Goal: Transaction & Acquisition: Purchase product/service

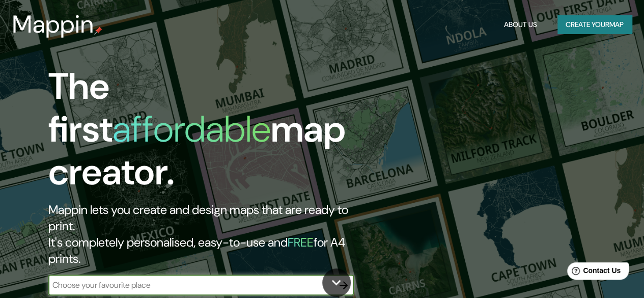
click at [502, 135] on div "The first affordable map creator. Mappin lets you create and design maps that a…" at bounding box center [322, 149] width 644 height 298
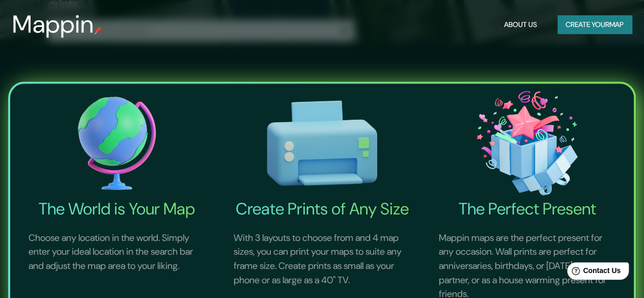
scroll to position [226, 0]
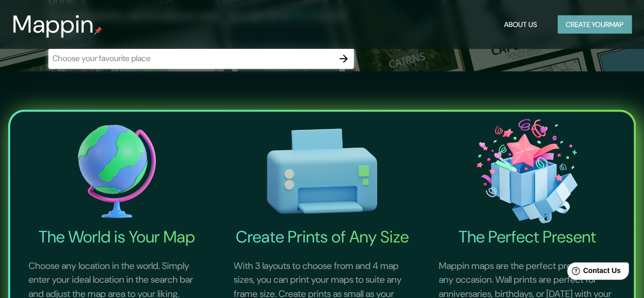
click at [586, 19] on button "Create your map" at bounding box center [594, 24] width 74 height 19
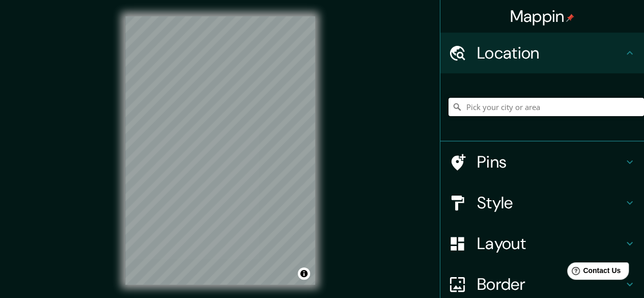
click at [534, 104] on input "Pick your city or area" at bounding box center [545, 107] width 195 height 18
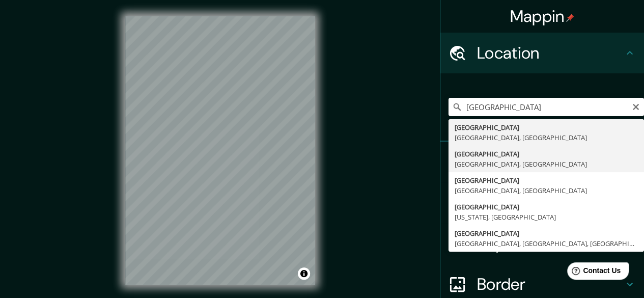
type input "[GEOGRAPHIC_DATA], [GEOGRAPHIC_DATA], [GEOGRAPHIC_DATA]"
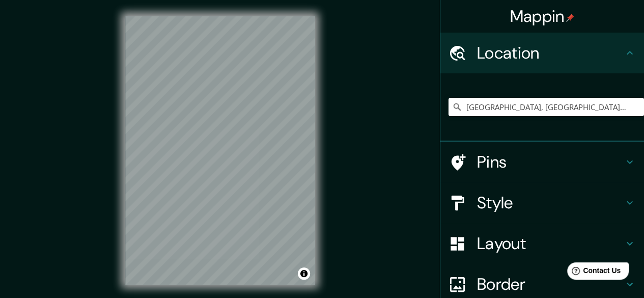
click at [502, 161] on h4 "Pins" at bounding box center [550, 162] width 147 height 20
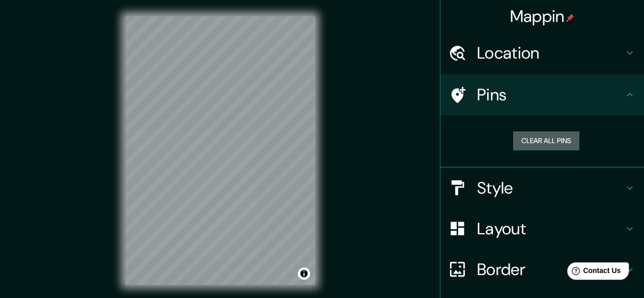
click at [531, 147] on button "Clear all pins" at bounding box center [546, 140] width 66 height 19
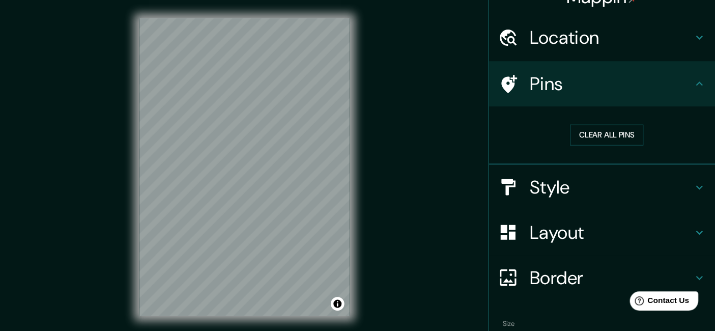
scroll to position [19, 0]
click at [223, 101] on div at bounding box center [225, 103] width 8 height 8
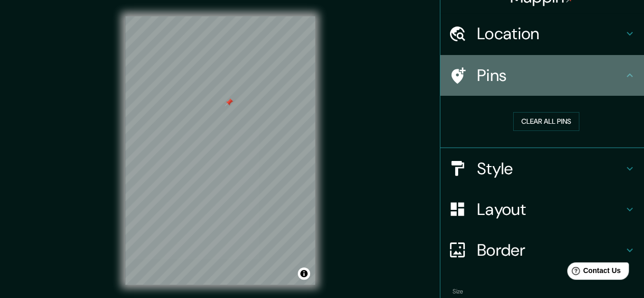
click at [515, 80] on h4 "Pins" at bounding box center [550, 75] width 147 height 20
click at [623, 72] on icon at bounding box center [629, 75] width 12 height 12
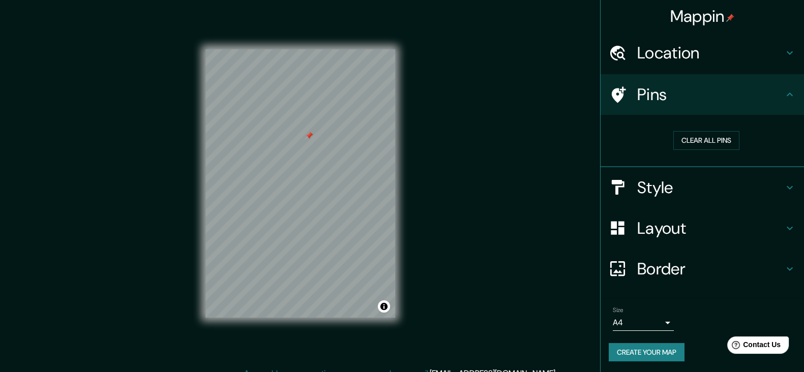
scroll to position [1, 0]
click at [651, 15] on img at bounding box center [730, 17] width 8 height 8
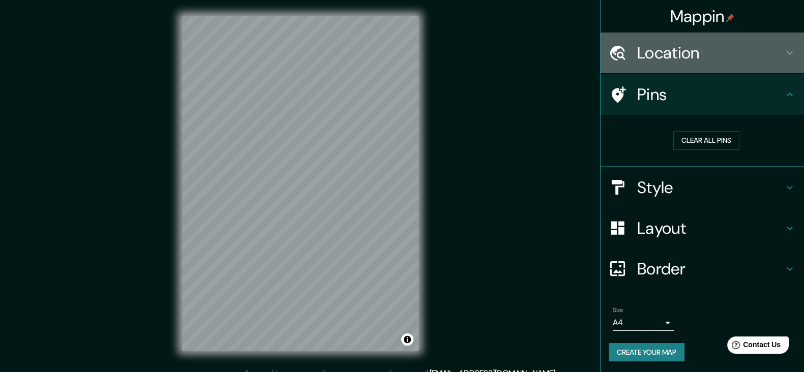
click at [651, 49] on h4 "Location" at bounding box center [710, 53] width 147 height 20
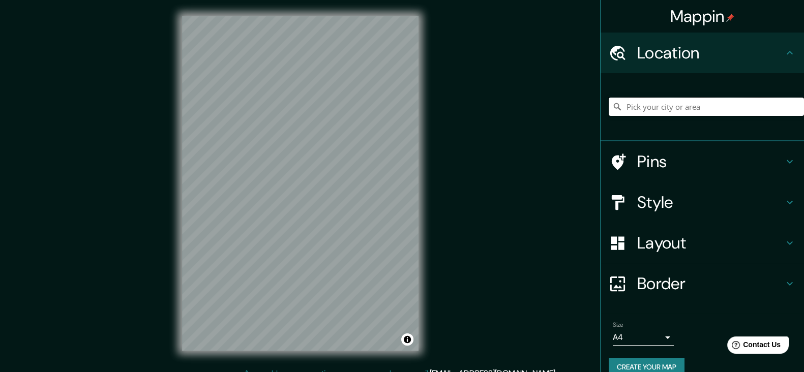
click at [651, 101] on input "Pick your city or area" at bounding box center [706, 107] width 195 height 18
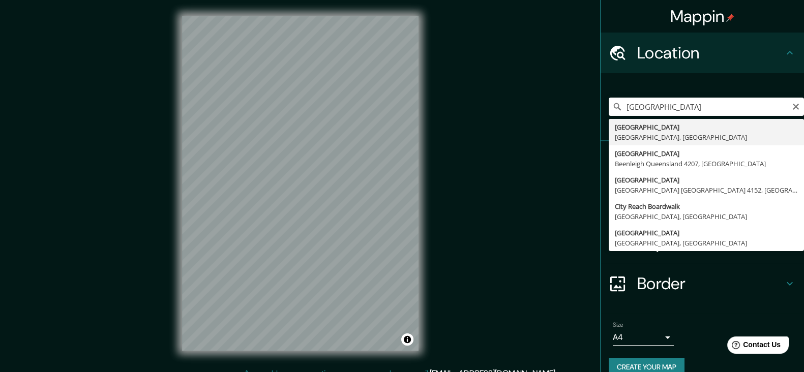
type input "[GEOGRAPHIC_DATA], [GEOGRAPHIC_DATA], [GEOGRAPHIC_DATA]"
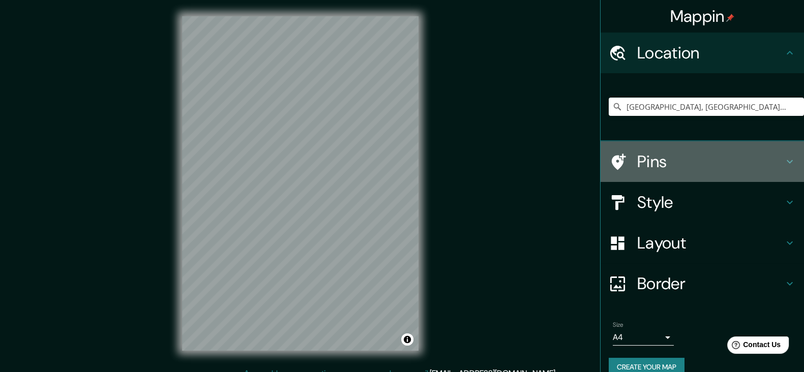
click at [644, 164] on h4 "Pins" at bounding box center [710, 162] width 147 height 20
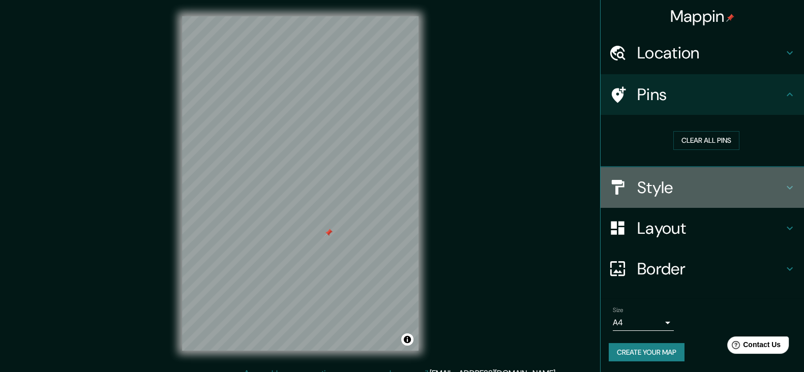
click at [651, 190] on h4 "Style" at bounding box center [710, 188] width 147 height 20
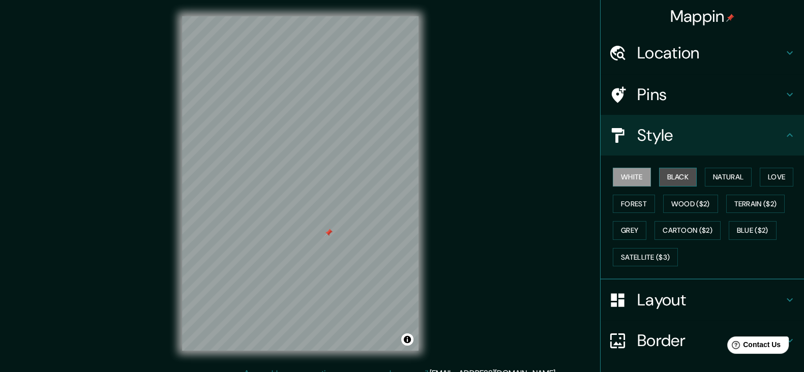
click at [651, 177] on button "Black" at bounding box center [678, 177] width 38 height 19
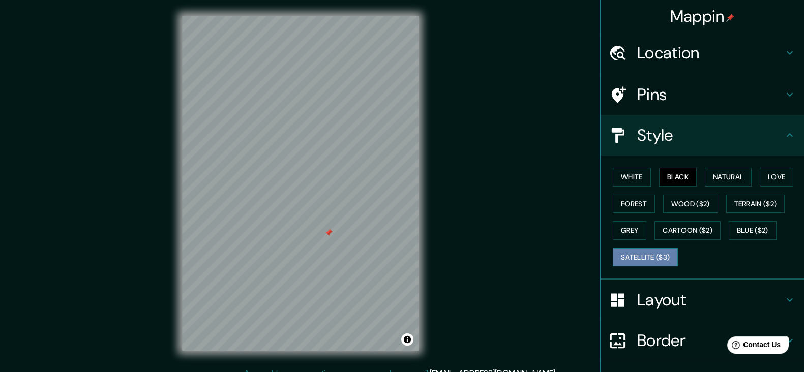
click at [635, 259] on button "Satellite ($3)" at bounding box center [645, 257] width 65 height 19
click at [651, 173] on button "Natural" at bounding box center [728, 177] width 47 height 19
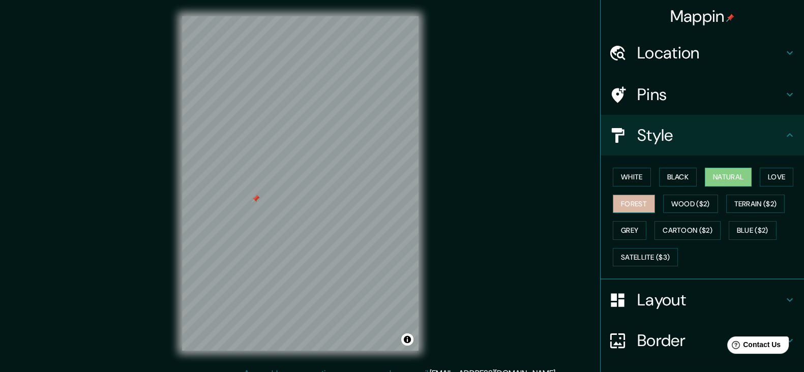
click at [618, 199] on button "Forest" at bounding box center [634, 204] width 42 height 19
click at [651, 177] on button "Love" at bounding box center [777, 177] width 34 height 19
click at [651, 176] on button "Natural" at bounding box center [728, 177] width 47 height 19
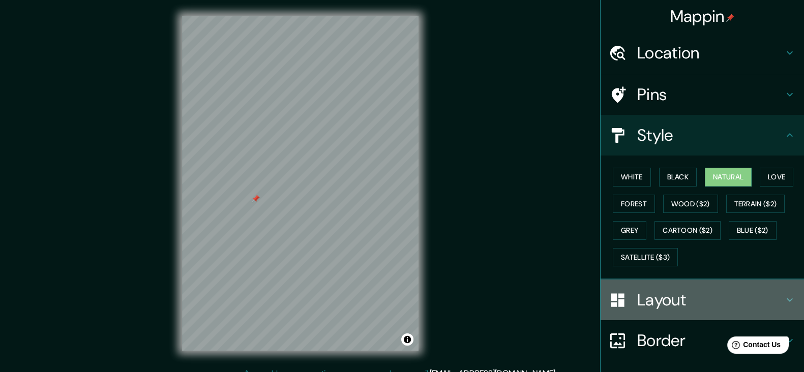
click at [647, 292] on h4 "Layout" at bounding box center [710, 300] width 147 height 20
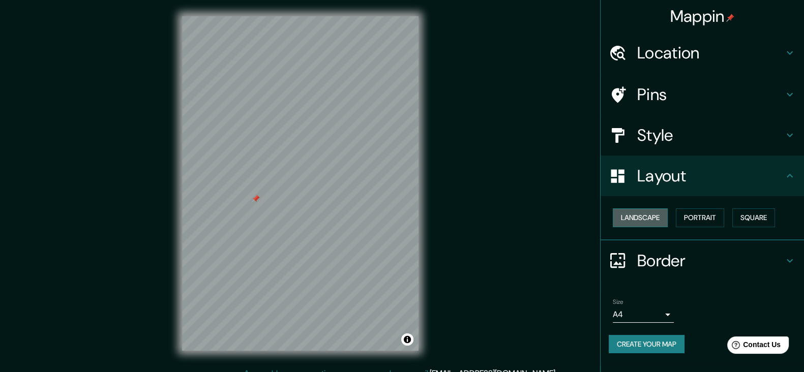
click at [651, 219] on button "Landscape" at bounding box center [640, 218] width 55 height 19
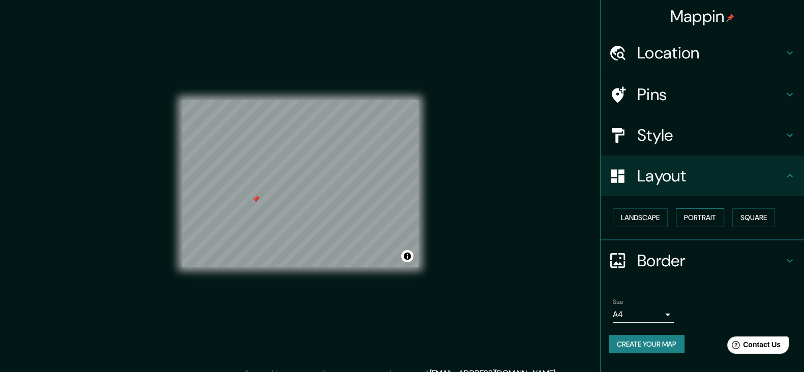
click at [651, 219] on button "Portrait" at bounding box center [700, 218] width 48 height 19
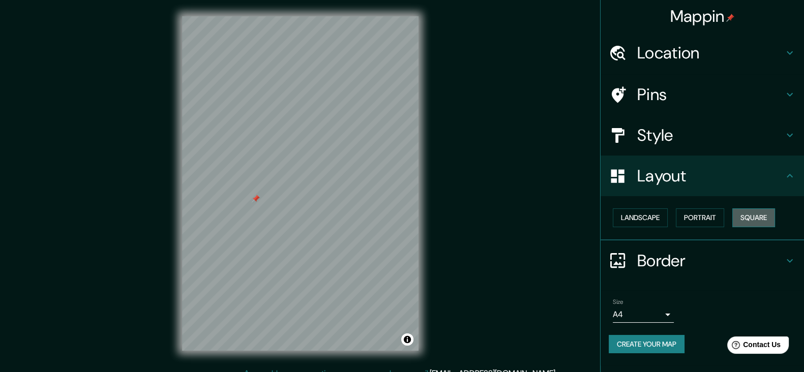
click at [651, 216] on button "Square" at bounding box center [754, 218] width 43 height 19
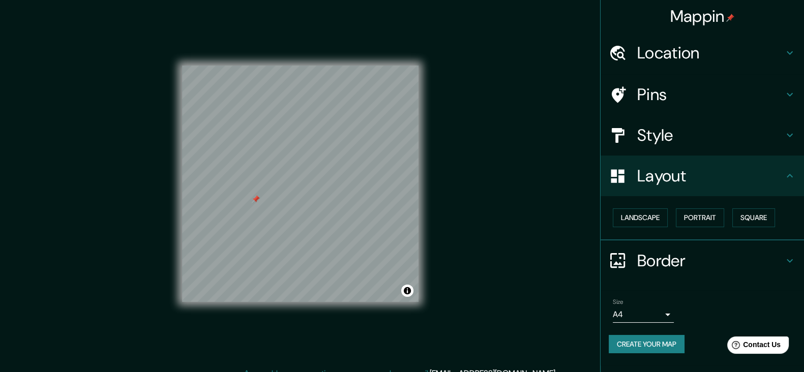
scroll to position [11, 0]
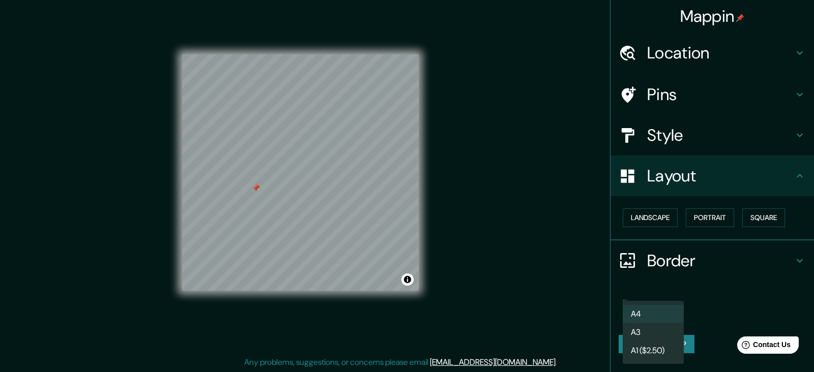
click at [651, 297] on body "Mappin Location [GEOGRAPHIC_DATA], [GEOGRAPHIC_DATA], [GEOGRAPHIC_DATA] Pins St…" at bounding box center [407, 175] width 814 height 372
click at [651, 297] on li "A3" at bounding box center [653, 333] width 61 height 18
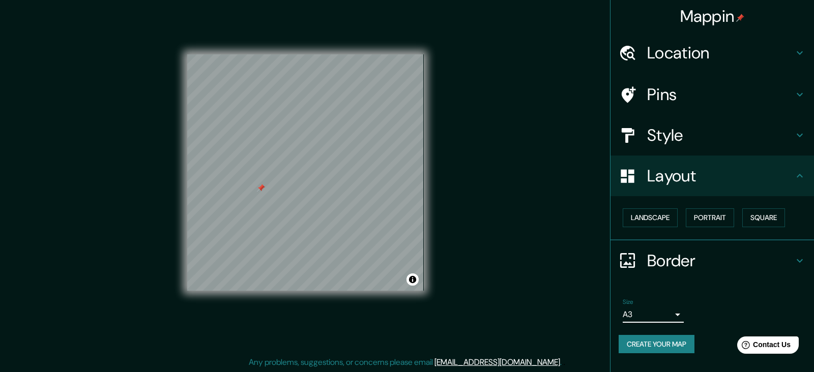
click at [637, 297] on body "Mappin Location [GEOGRAPHIC_DATA], [GEOGRAPHIC_DATA], [GEOGRAPHIC_DATA] Pins St…" at bounding box center [407, 175] width 814 height 372
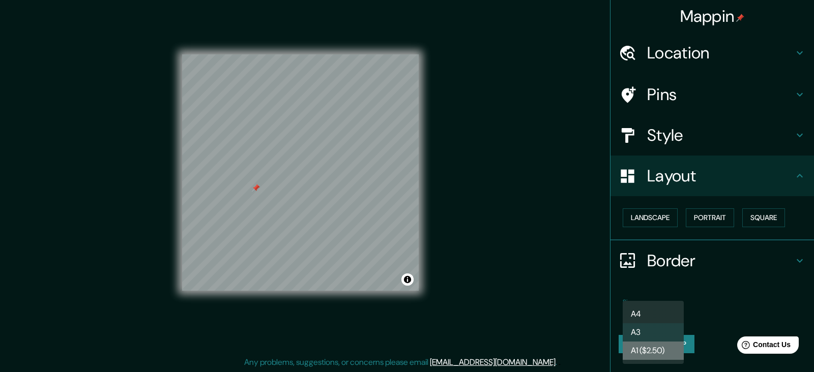
click at [638, 297] on li "A1 ($2.50)" at bounding box center [653, 351] width 61 height 18
click at [651, 297] on body "Mappin Location [GEOGRAPHIC_DATA], [GEOGRAPHIC_DATA], [GEOGRAPHIC_DATA] Pins St…" at bounding box center [407, 175] width 814 height 372
click at [650, 297] on li "A4" at bounding box center [653, 314] width 61 height 18
type input "single"
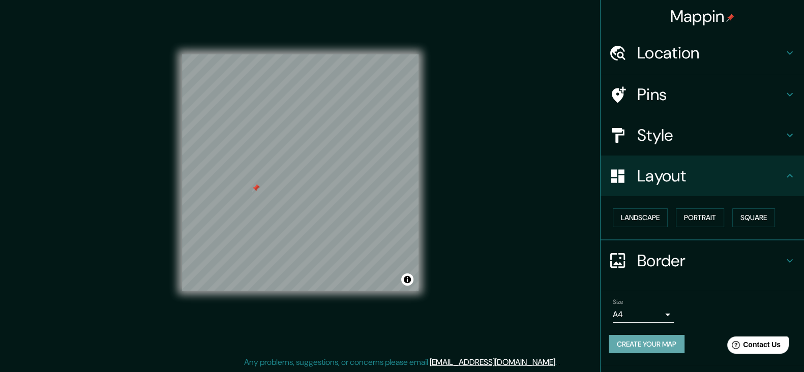
click at [636, 297] on button "Create your map" at bounding box center [647, 344] width 76 height 19
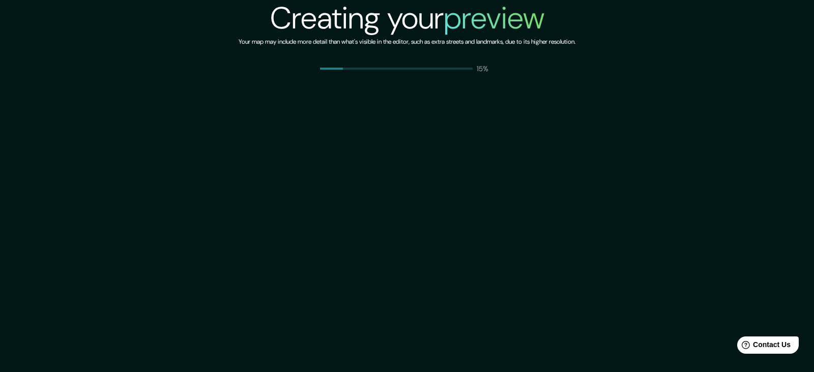
click at [454, 63] on div "Creating your preview Your map may include more detail than what's visible in t…" at bounding box center [407, 37] width 337 height 74
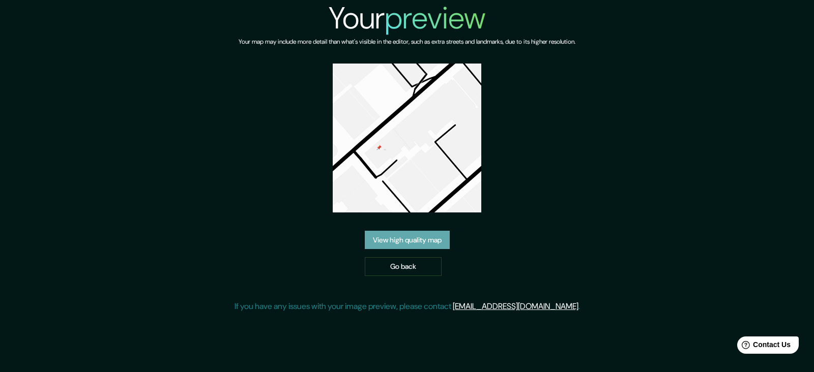
click at [438, 244] on link "View high quality map" at bounding box center [407, 240] width 85 height 19
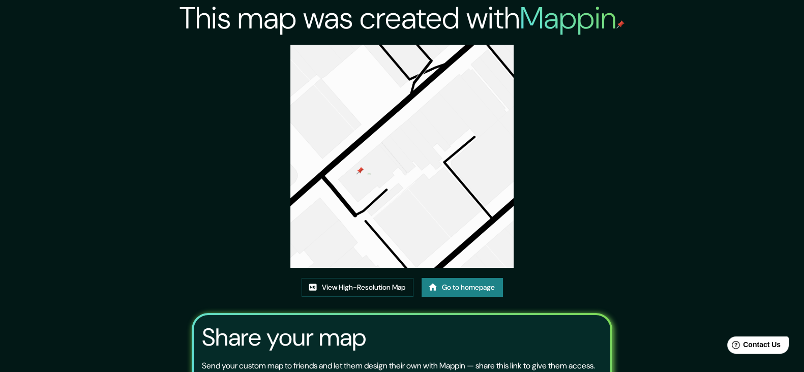
click at [361, 173] on img at bounding box center [401, 156] width 223 height 223
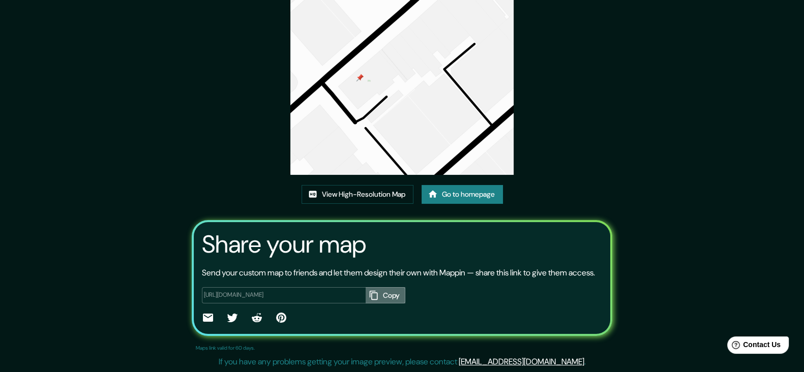
click at [379, 295] on button "Copy" at bounding box center [386, 295] width 40 height 17
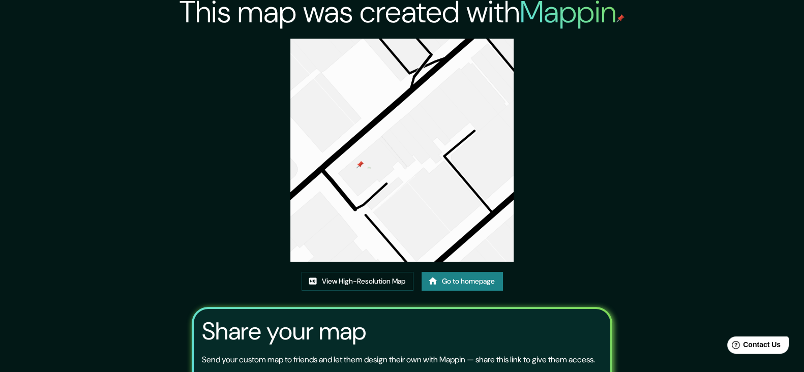
scroll to position [0, 0]
